Goal: Task Accomplishment & Management: Manage account settings

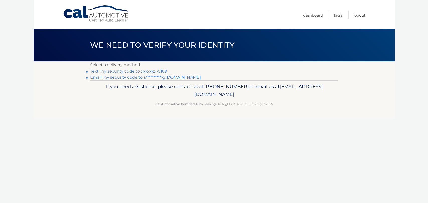
click at [0, 139] on body "Cal Automotive Menu Dashboard FAQ's Logout" at bounding box center [214, 101] width 428 height 203
click at [146, 73] on link "Text my security code to xxx-xxx-0189" at bounding box center [129, 71] width 78 height 5
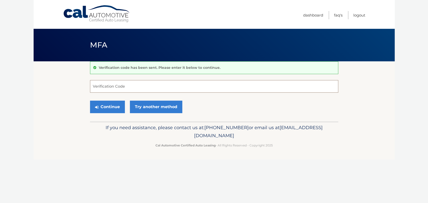
click at [125, 91] on input "Verification Code" at bounding box center [214, 86] width 248 height 13
type input "341534"
click at [90, 101] on button "Continue" at bounding box center [107, 107] width 35 height 13
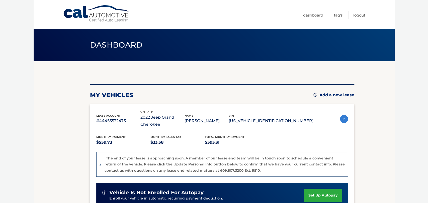
scroll to position [11, 0]
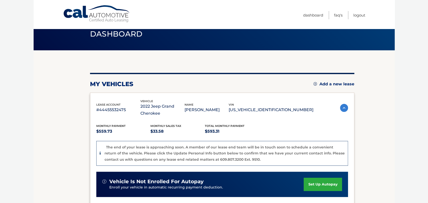
click at [390, 161] on section "my vehicles Add a new lease lease account #44455532475 vehicle 2022 Jeep Grand …" at bounding box center [214, 171] width 361 height 243
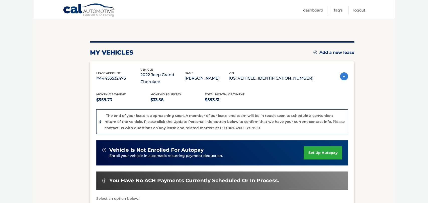
scroll to position [38, 0]
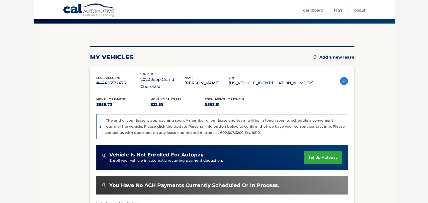
click at [313, 11] on link "Dashboard" at bounding box center [313, 10] width 20 height 8
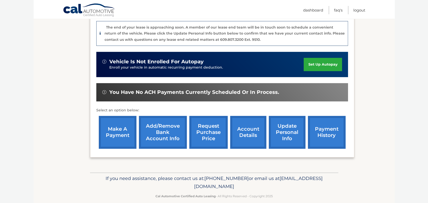
scroll to position [134, 0]
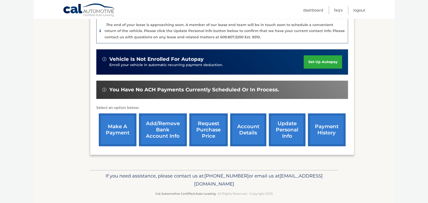
click at [119, 127] on link "make a payment" at bounding box center [118, 130] width 38 height 33
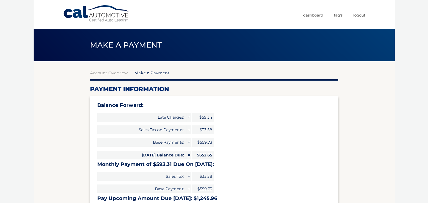
select select "MmM3Mjk1YTUtNzNlMy00NzU1LTgxMGQtYmQ5NWZjOWZhNGUx"
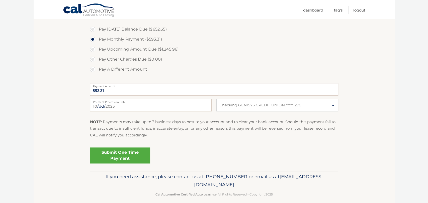
scroll to position [201, 0]
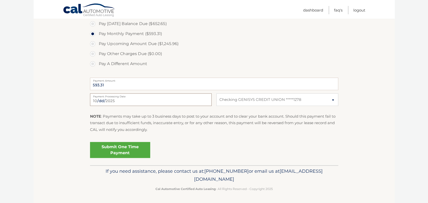
click at [171, 103] on input "2025-10-03" at bounding box center [151, 100] width 122 height 13
type input "2025-10-09"
click at [132, 151] on link "Submit One Time Payment" at bounding box center [120, 150] width 60 height 16
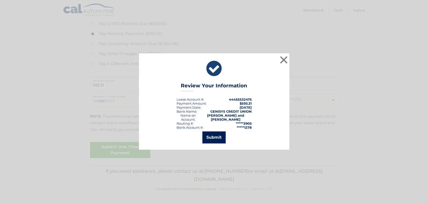
click at [216, 136] on button "Submit" at bounding box center [213, 138] width 23 height 12
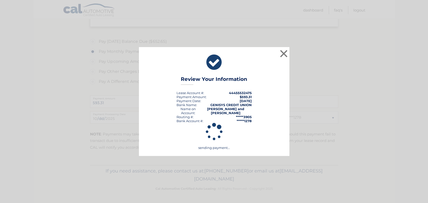
scroll to position [183, 0]
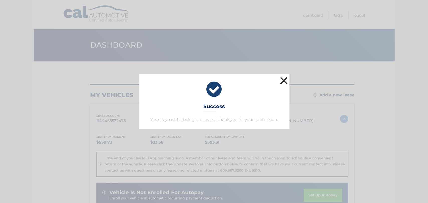
click at [286, 81] on button "×" at bounding box center [284, 81] width 10 height 10
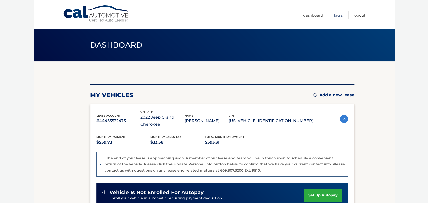
click at [337, 16] on link "FAQ's" at bounding box center [338, 15] width 9 height 8
click at [422, 149] on body "Cal Automotive Menu Dashboard FAQ's Logout" at bounding box center [214, 101] width 428 height 203
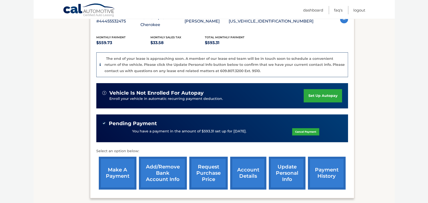
scroll to position [122, 0]
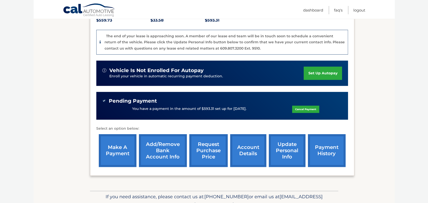
click at [249, 155] on link "account details" at bounding box center [248, 150] width 36 height 33
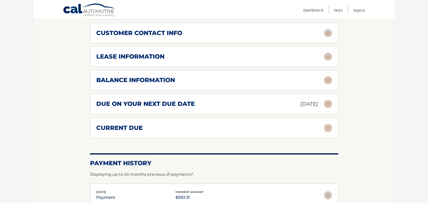
scroll to position [279, 0]
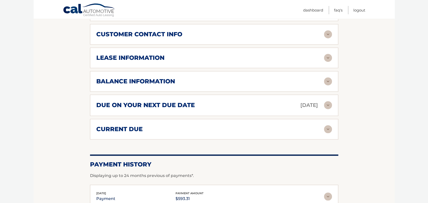
click at [328, 83] on img at bounding box center [328, 82] width 8 height 8
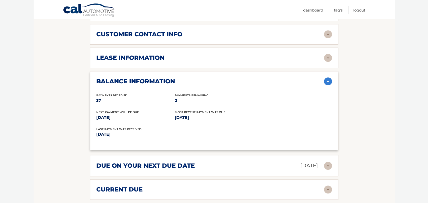
click at [328, 83] on img at bounding box center [328, 82] width 8 height 8
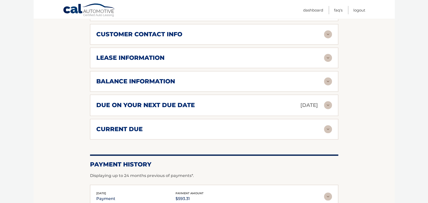
click at [329, 58] on img at bounding box center [328, 58] width 8 height 8
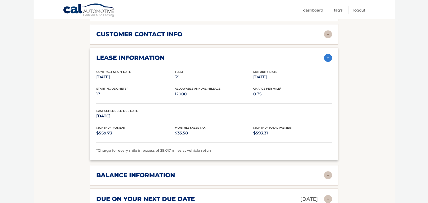
click at [329, 57] on img at bounding box center [328, 58] width 8 height 8
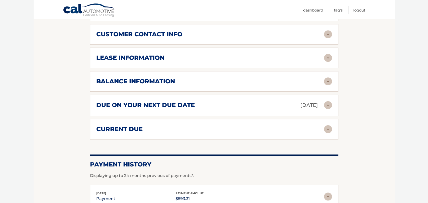
click at [329, 57] on img at bounding box center [328, 58] width 8 height 8
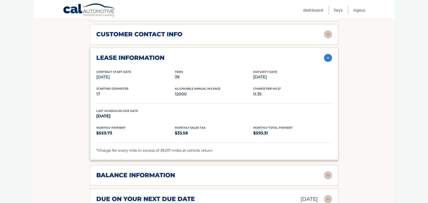
click at [329, 57] on img at bounding box center [328, 58] width 8 height 8
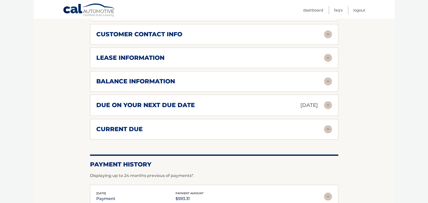
click at [326, 35] on img at bounding box center [328, 34] width 8 height 8
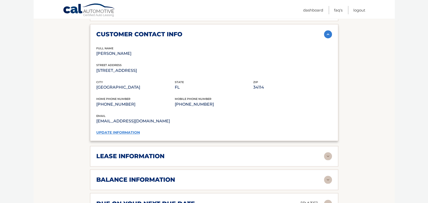
click at [326, 35] on img at bounding box center [328, 34] width 8 height 8
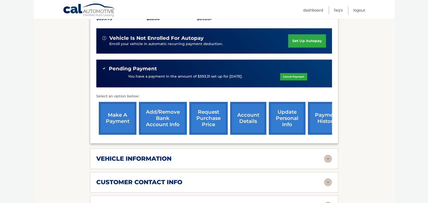
scroll to position [122, 0]
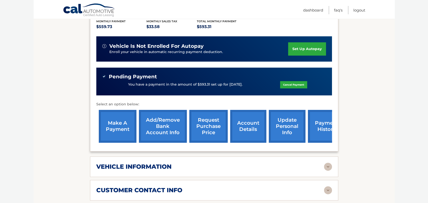
click at [286, 129] on link "update personal info" at bounding box center [287, 126] width 37 height 33
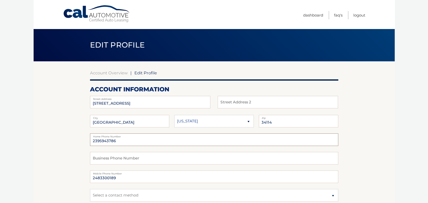
click at [99, 140] on input "2395943786" at bounding box center [214, 140] width 248 height 13
click at [402, 165] on body "Cal Automotive Menu Dashboard FAQ's Logout | Zip" at bounding box center [214, 101] width 428 height 203
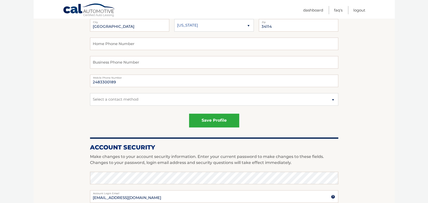
scroll to position [111, 0]
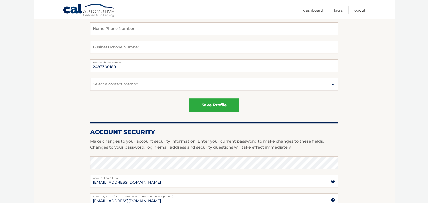
click at [321, 82] on select "Select a contact method Mobile Home" at bounding box center [214, 84] width 248 height 13
select select "1"
click at [90, 78] on select "Select a contact method Mobile Home" at bounding box center [214, 84] width 248 height 13
click at [227, 102] on button "save profile" at bounding box center [214, 106] width 50 height 14
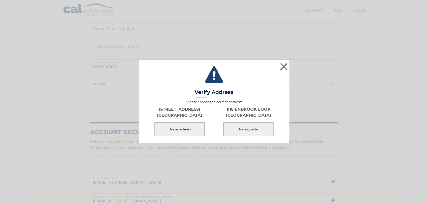
click at [242, 132] on button "Use suggested" at bounding box center [249, 130] width 50 height 14
type input "1116 ENBROOK LOOP"
type input "[GEOGRAPHIC_DATA]"
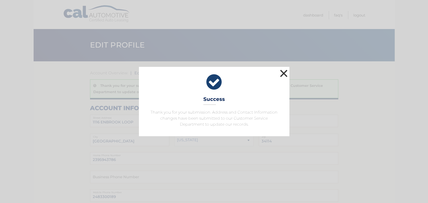
click at [287, 71] on button "×" at bounding box center [284, 73] width 10 height 10
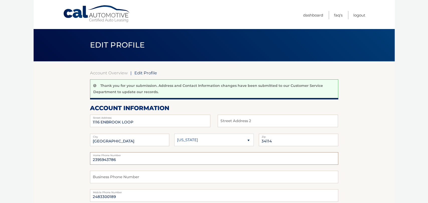
click at [113, 160] on input "2395943786" at bounding box center [214, 159] width 248 height 13
click at [409, 154] on body "Cal Automotive Menu Dashboard FAQ's Logout |" at bounding box center [214, 101] width 428 height 203
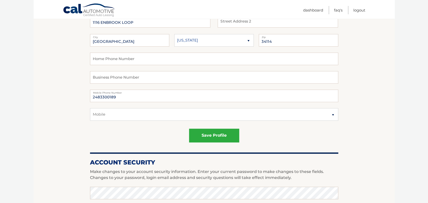
scroll to position [111, 0]
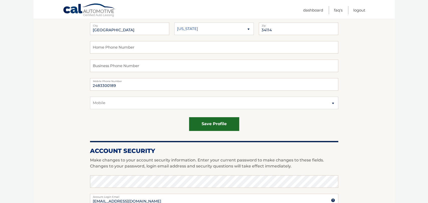
click at [204, 126] on button "save profile" at bounding box center [214, 124] width 50 height 14
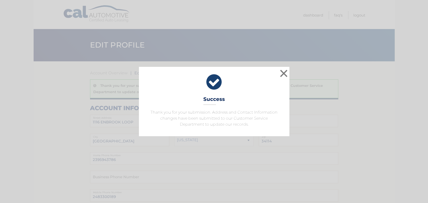
click at [273, 86] on icon at bounding box center [214, 82] width 138 height 18
click at [285, 76] on button "×" at bounding box center [284, 73] width 10 height 10
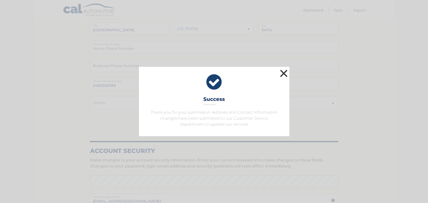
click at [282, 73] on button "×" at bounding box center [284, 73] width 10 height 10
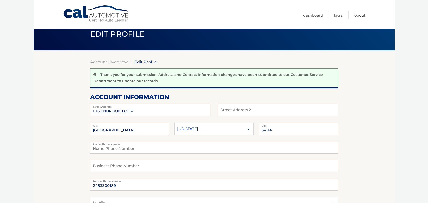
scroll to position [0, 0]
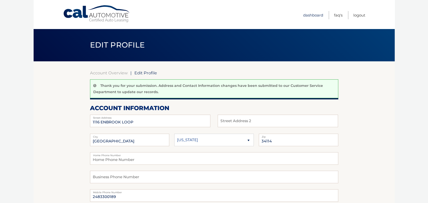
click at [316, 14] on link "Dashboard" at bounding box center [313, 15] width 20 height 8
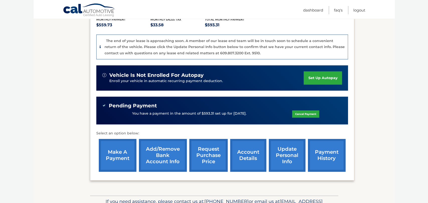
scroll to position [122, 0]
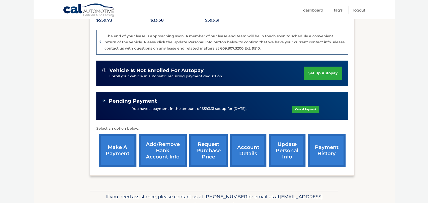
click at [206, 150] on link "request purchase price" at bounding box center [208, 150] width 38 height 33
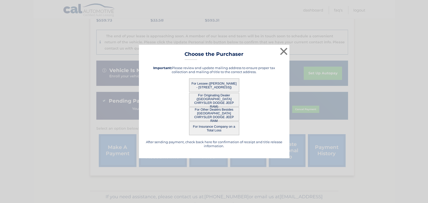
click at [219, 85] on button "For Lessee ([PERSON_NAME] - [STREET_ADDRESS])" at bounding box center [214, 86] width 50 height 14
click at [219, 85] on button "For Lessee (STEVEN HAMZEY - 1116 ENBROOK LOOP, NAPLES, FL 34114)" at bounding box center [214, 86] width 50 height 14
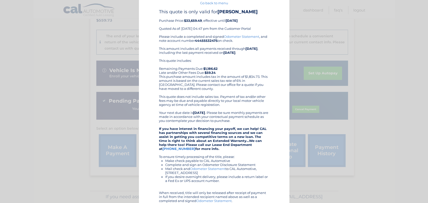
scroll to position [19, 0]
